Goal: Transaction & Acquisition: Purchase product/service

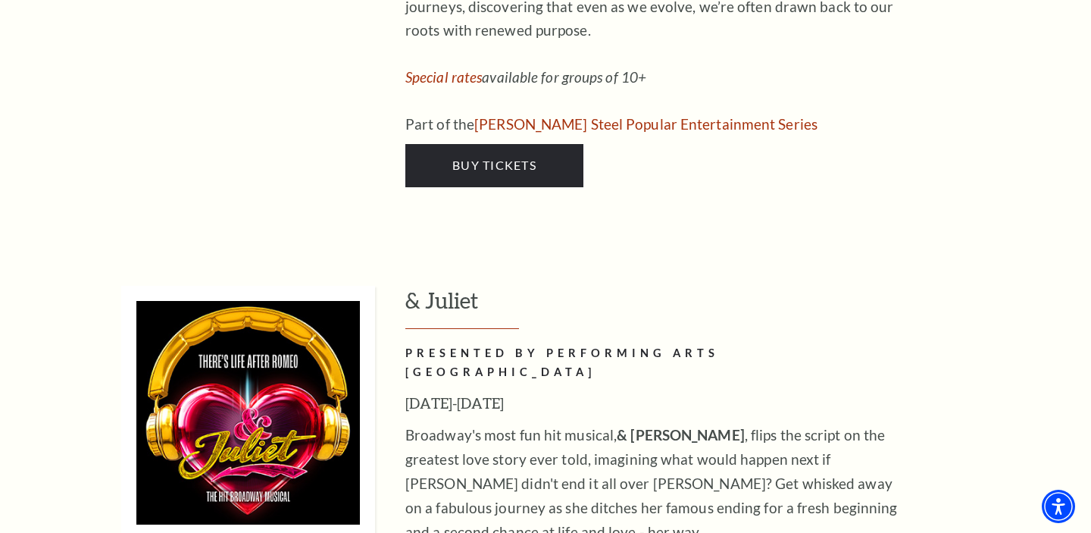
scroll to position [5060, 0]
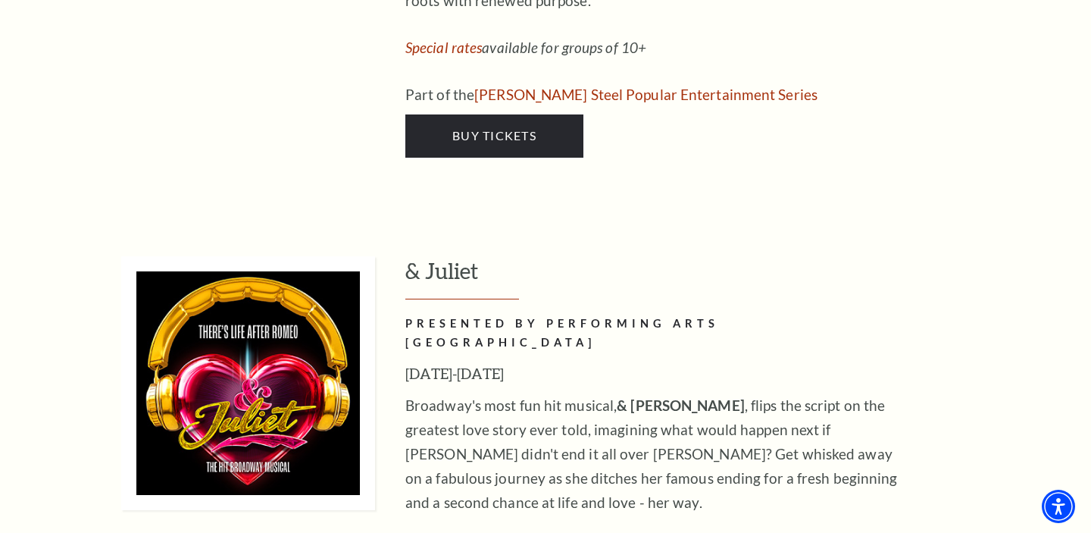
click at [321, 256] on img at bounding box center [248, 383] width 254 height 254
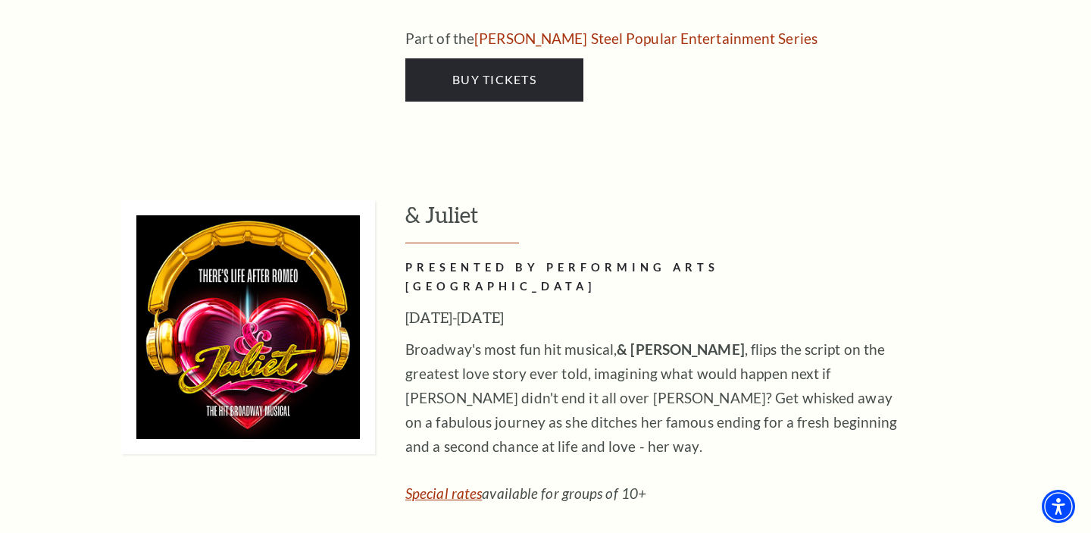
scroll to position [5130, 0]
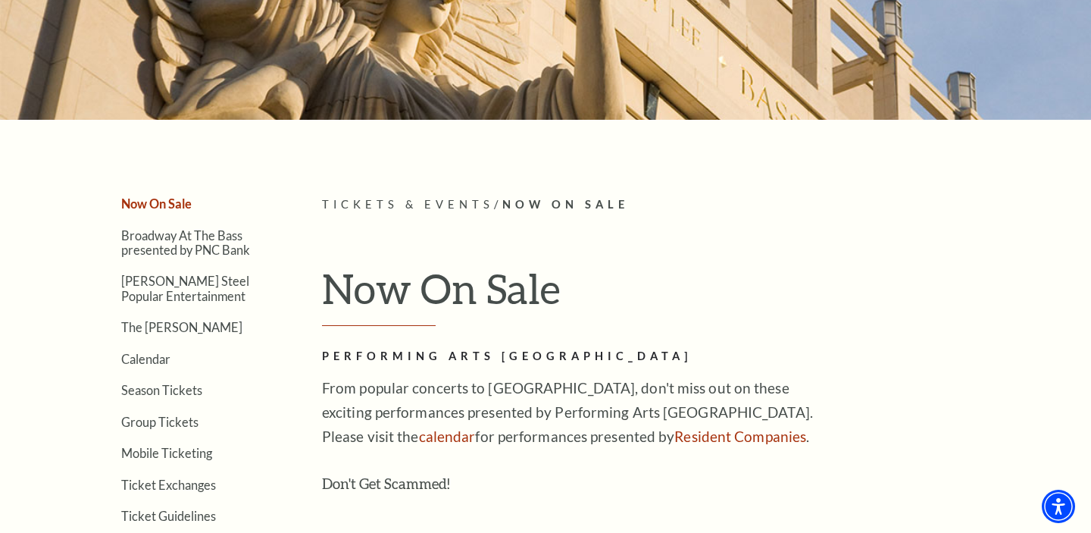
scroll to position [220, 0]
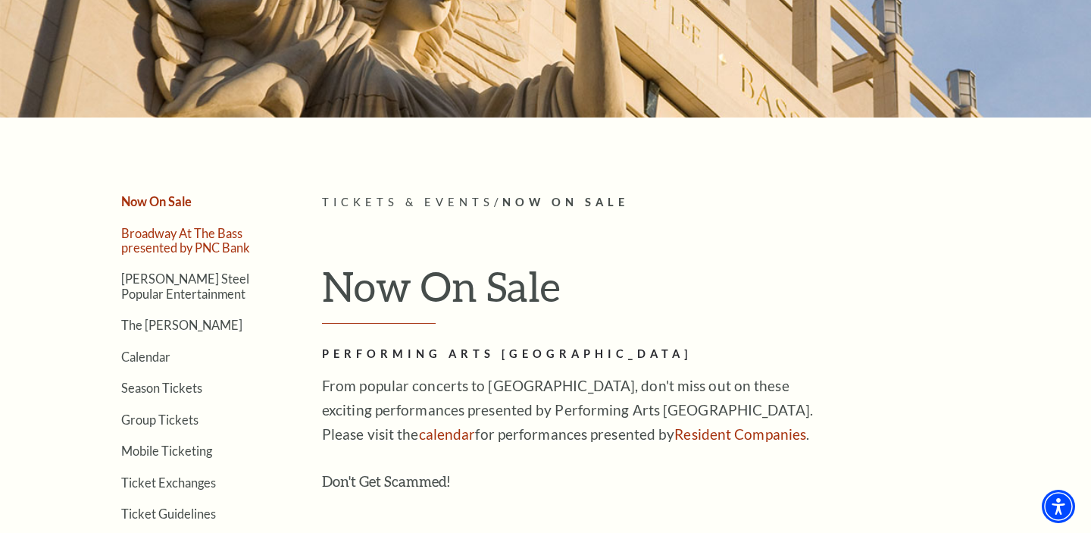
click at [217, 240] on link "Broadway At The Bass presented by PNC Bank" at bounding box center [185, 240] width 129 height 29
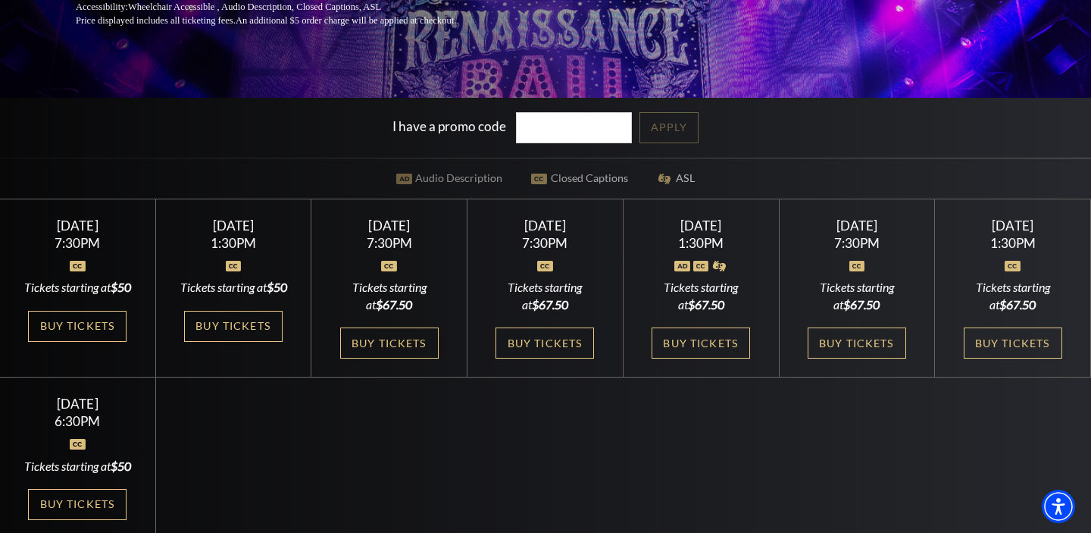
scroll to position [315, 0]
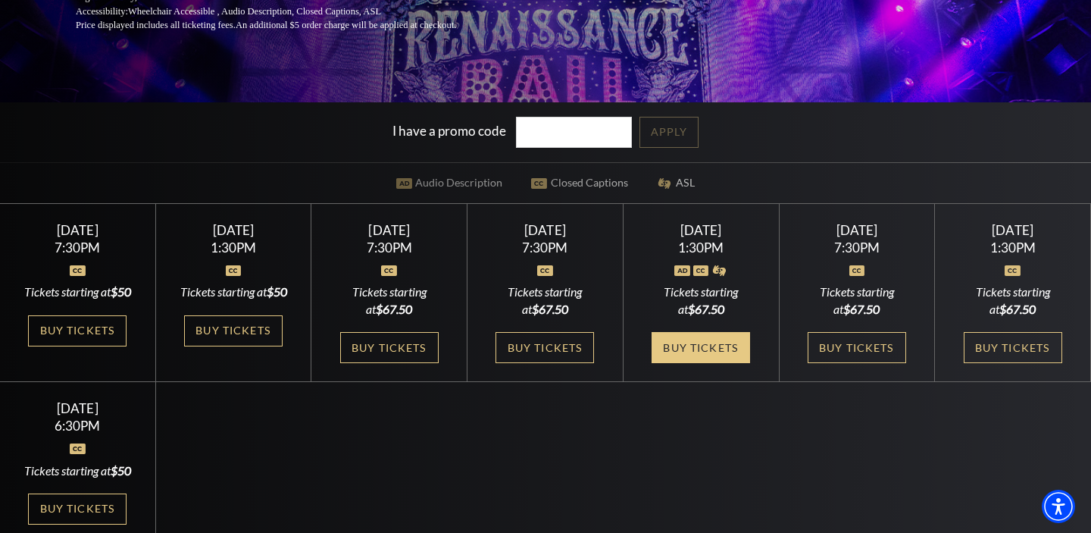
click at [692, 359] on link "Buy Tickets" at bounding box center [700, 347] width 98 height 31
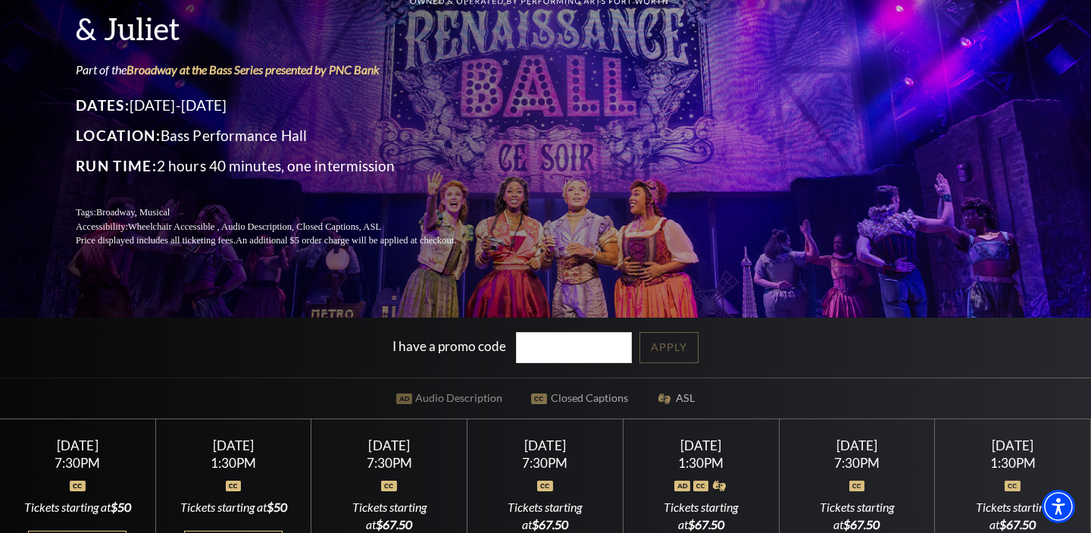
scroll to position [0, 0]
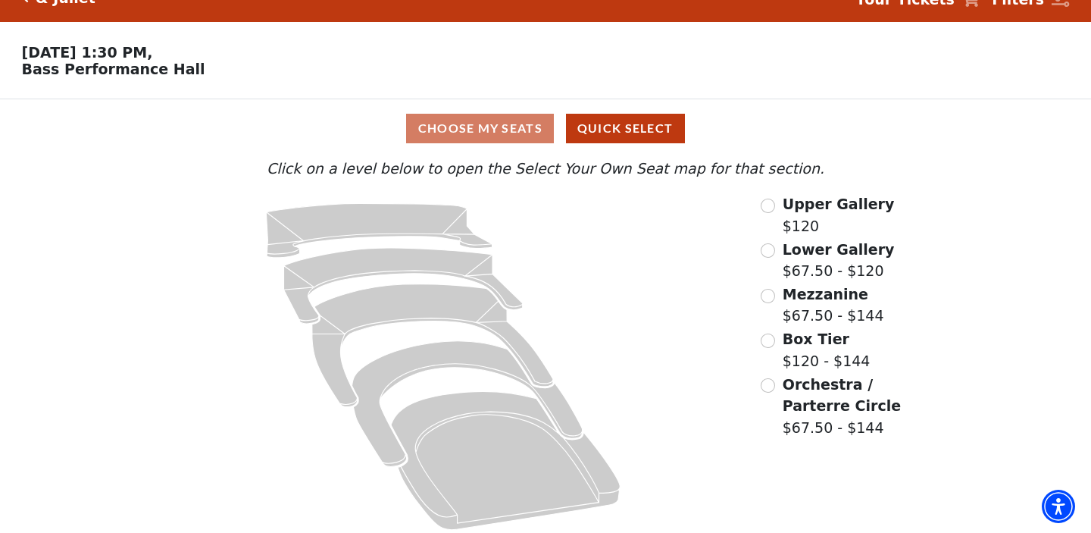
scroll to position [34, 0]
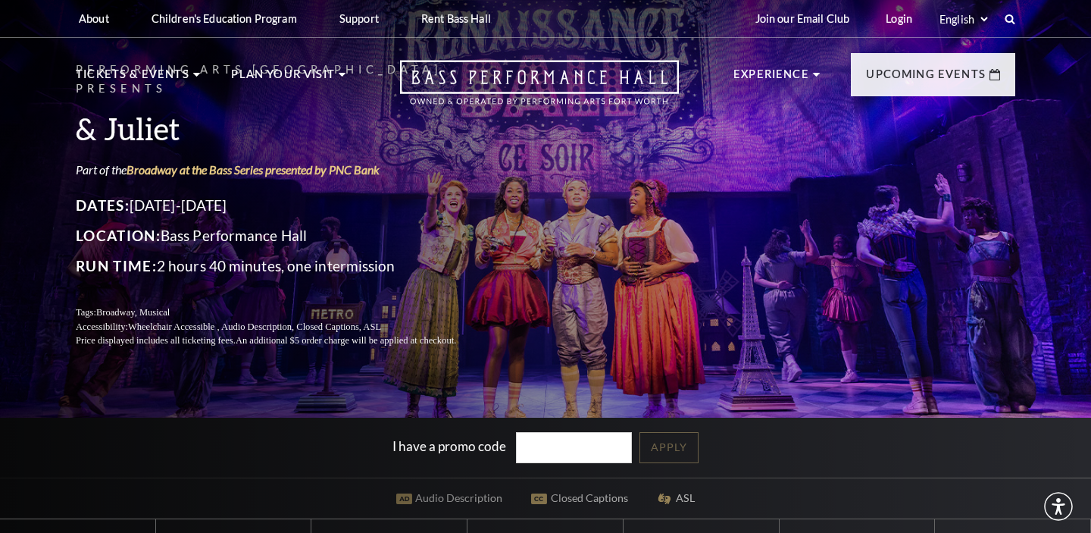
click at [738, 128] on div "Performing Arts Fort Worth Presents & Juliet Part of the Broadway at the Bass S…" at bounding box center [546, 204] width 970 height 318
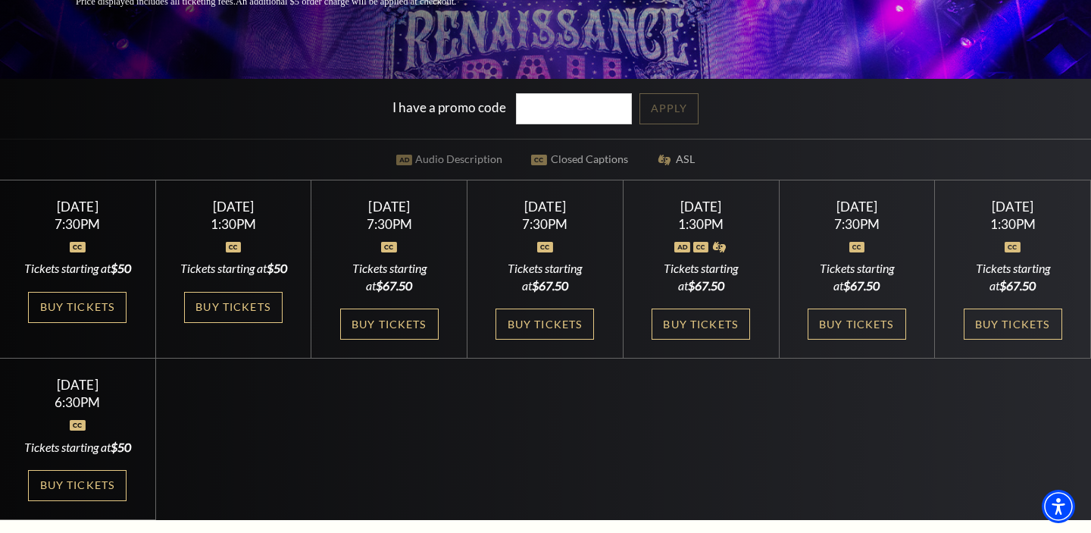
scroll to position [344, 0]
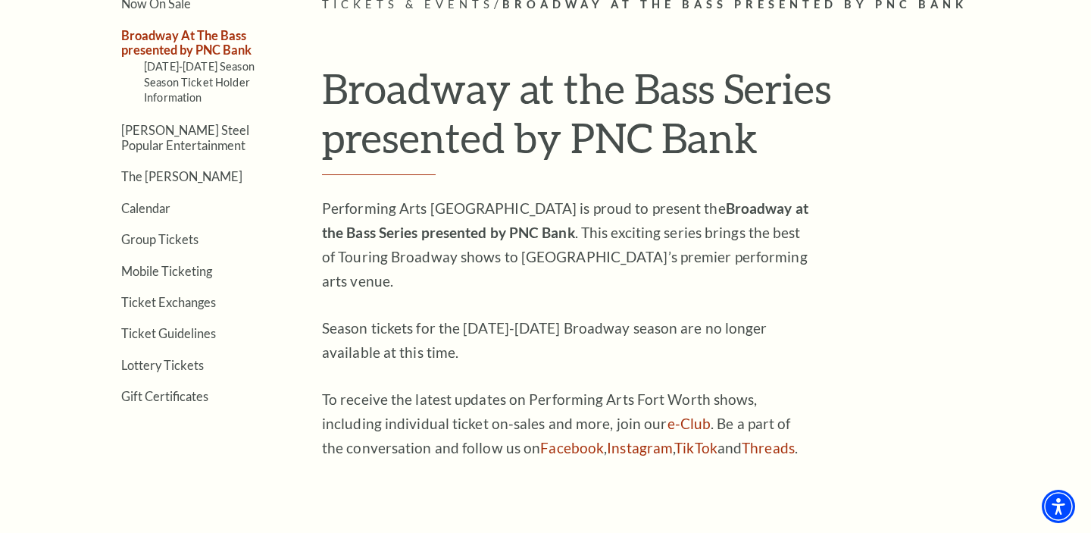
scroll to position [436, 0]
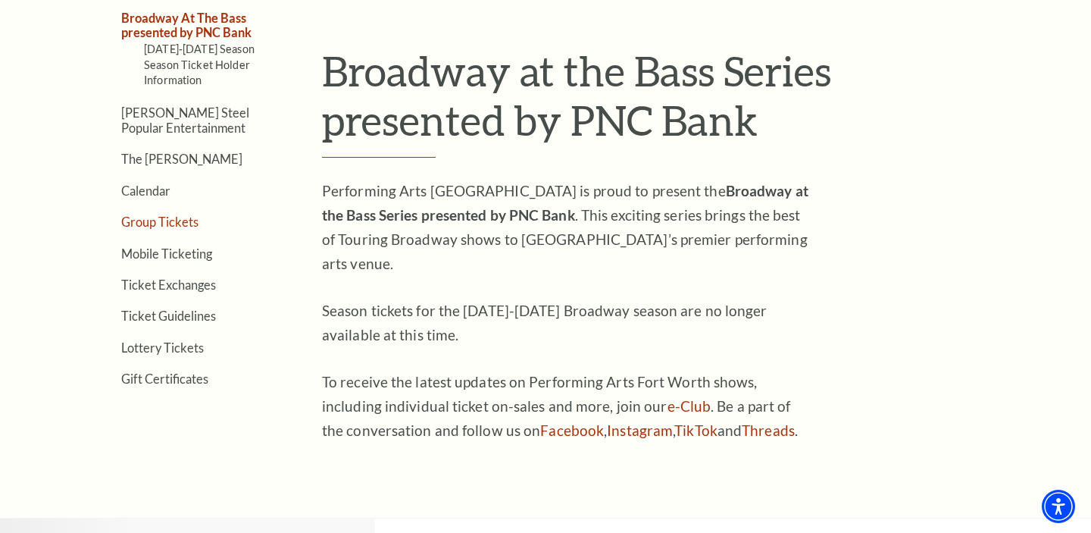
click at [175, 223] on link "Group Tickets" at bounding box center [159, 221] width 77 height 14
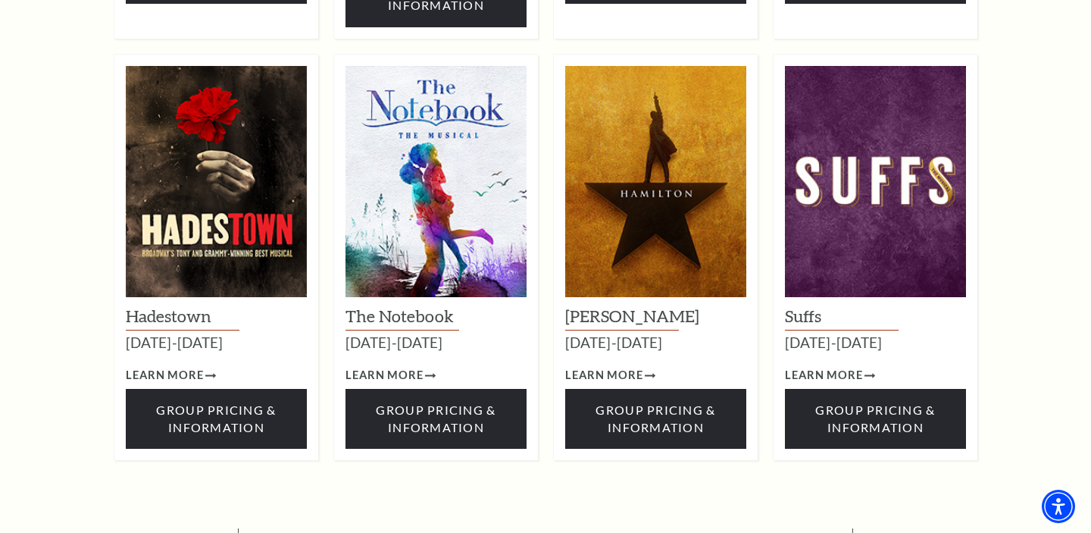
scroll to position [2008, 0]
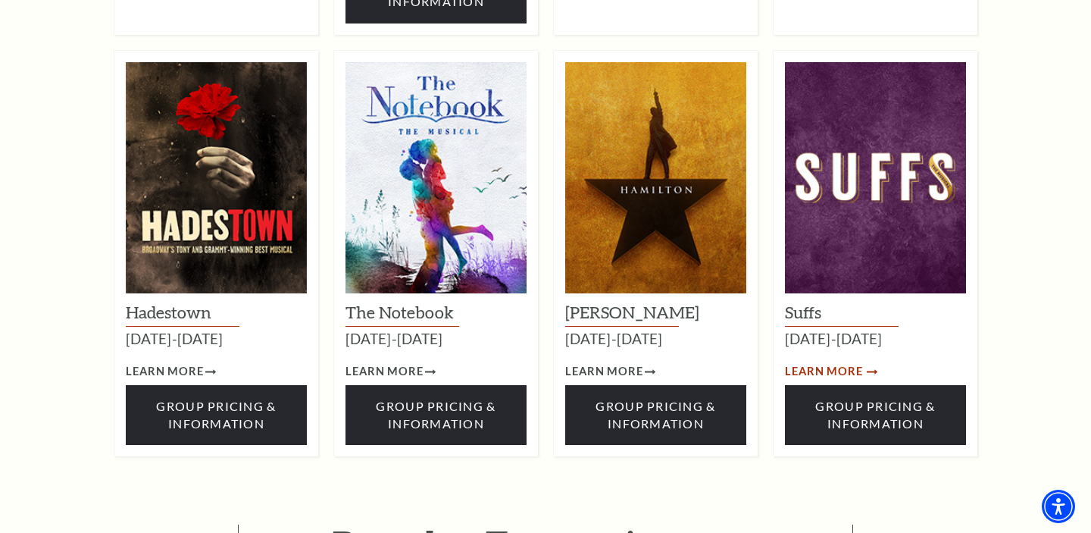
click at [833, 362] on span "Learn More" at bounding box center [824, 371] width 78 height 19
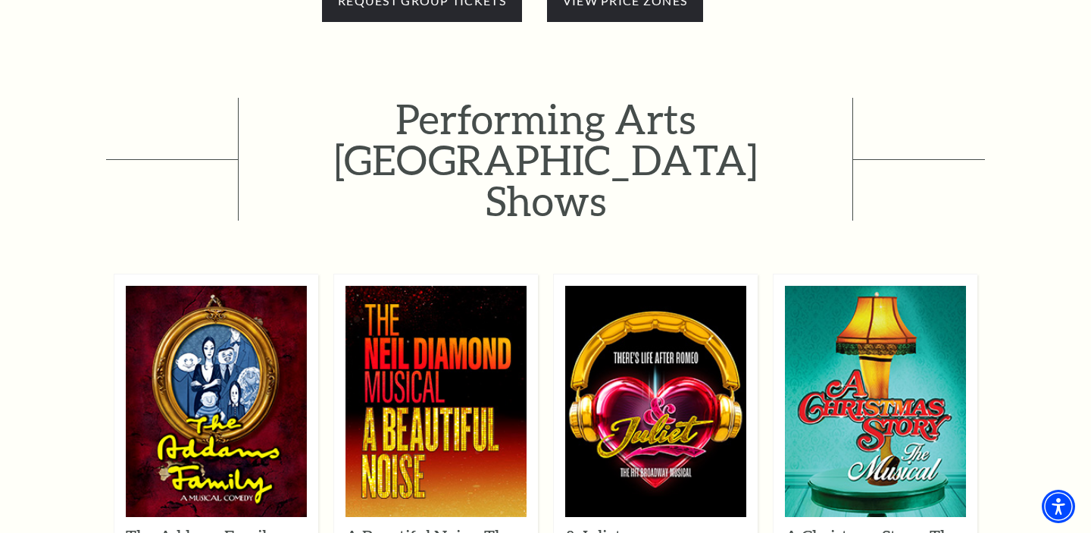
scroll to position [842, 0]
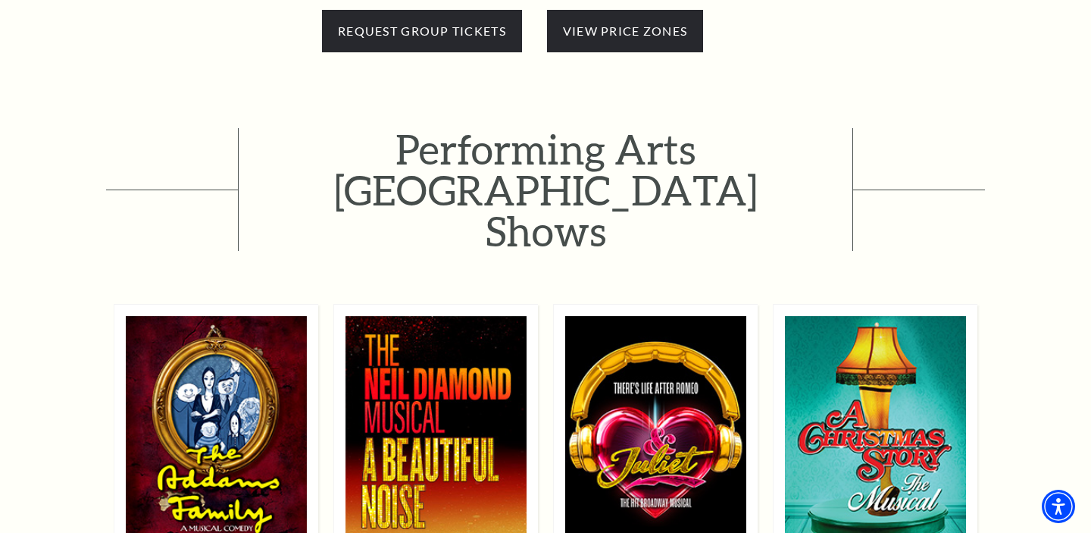
drag, startPoint x: 635, startPoint y: 283, endPoint x: 968, endPoint y: 7, distance: 433.1
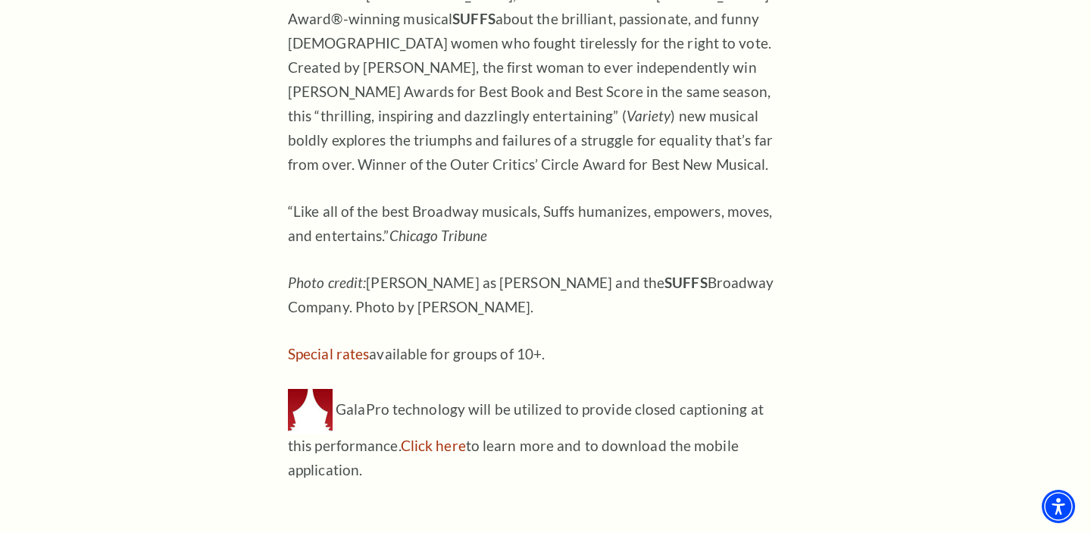
scroll to position [1293, 0]
